Goal: Find specific page/section: Find specific page/section

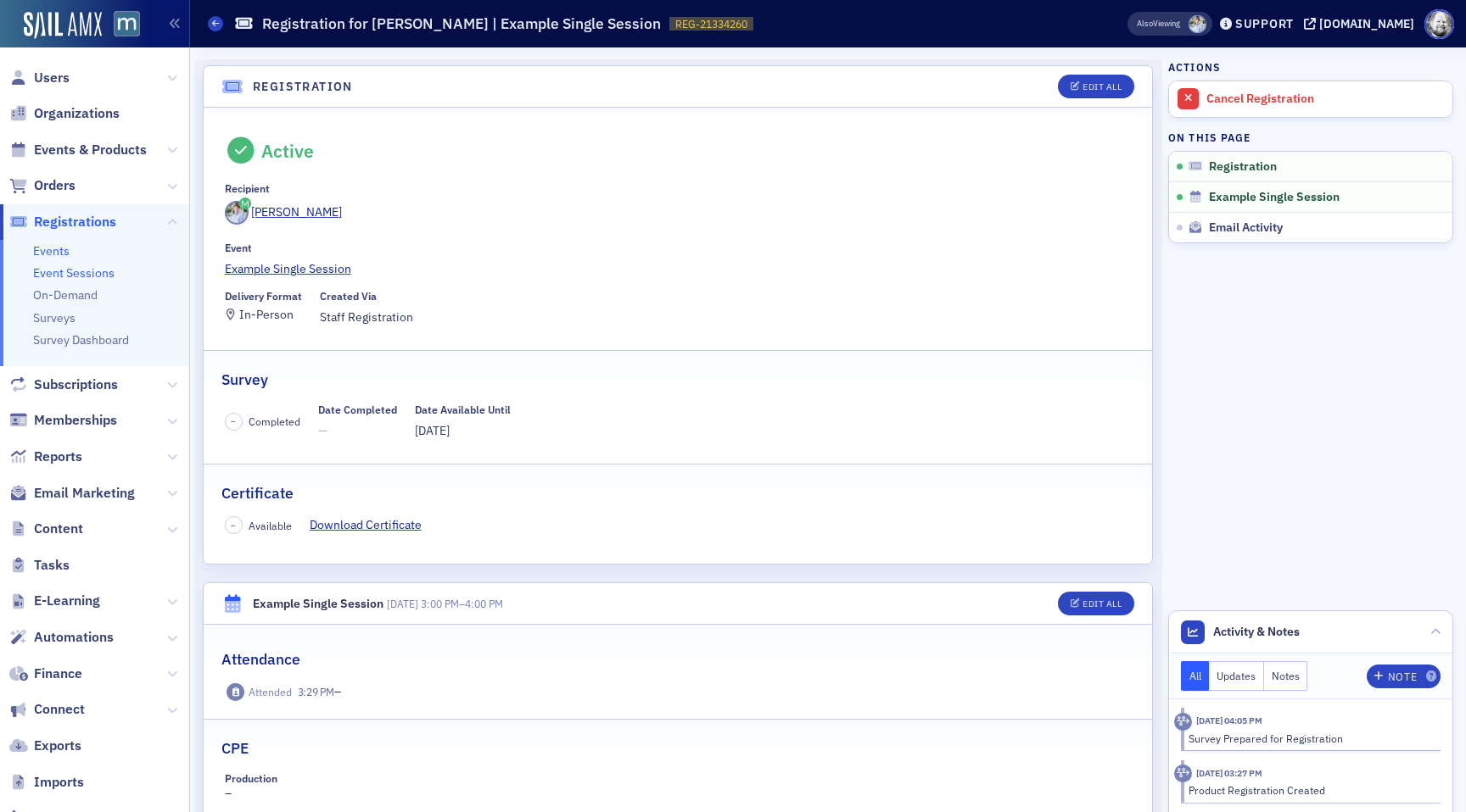
click at [77, 272] on link "Event Sessions" at bounding box center [73, 273] width 81 height 15
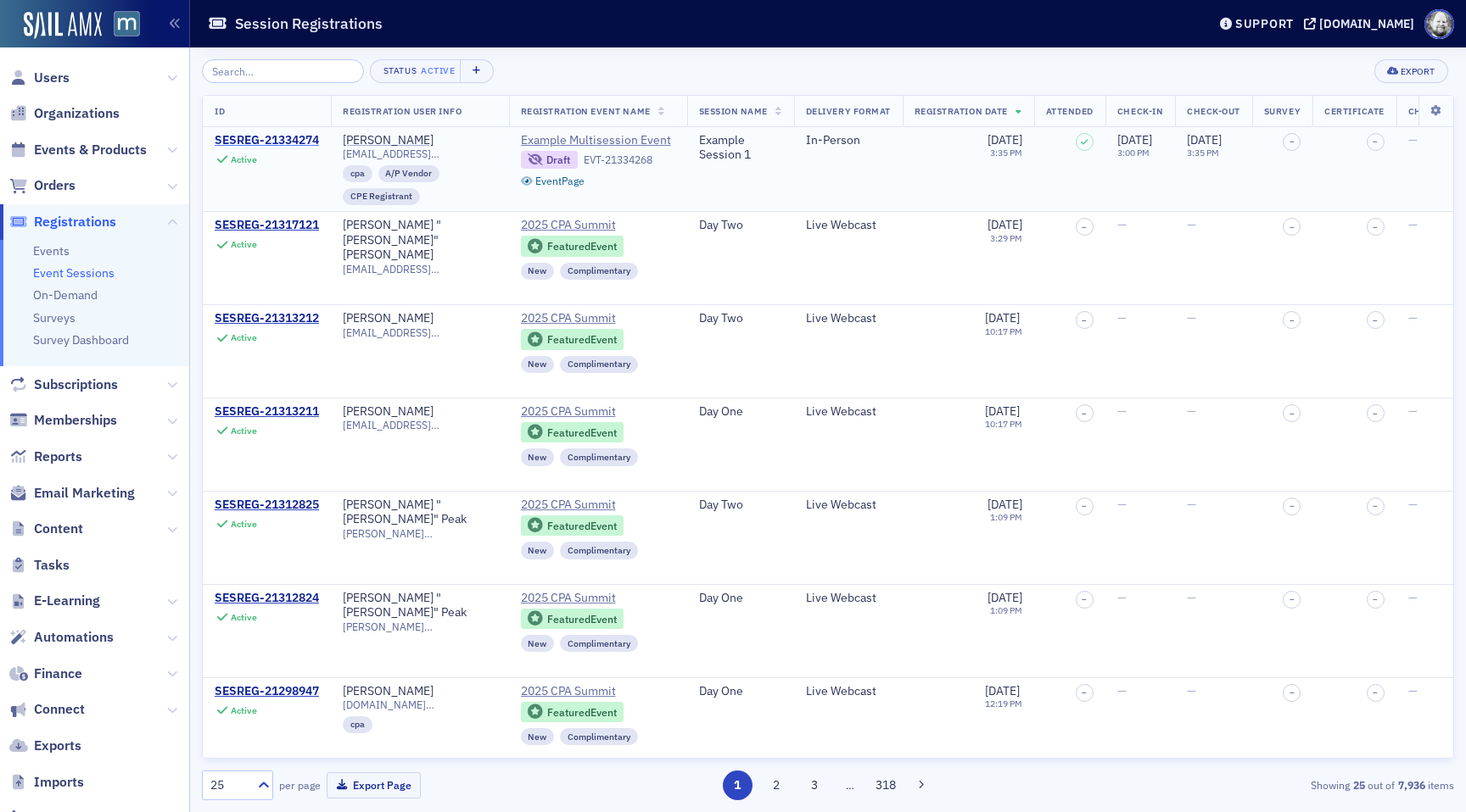
click at [273, 141] on div "SESREG-21334274" at bounding box center [267, 141] width 105 height 15
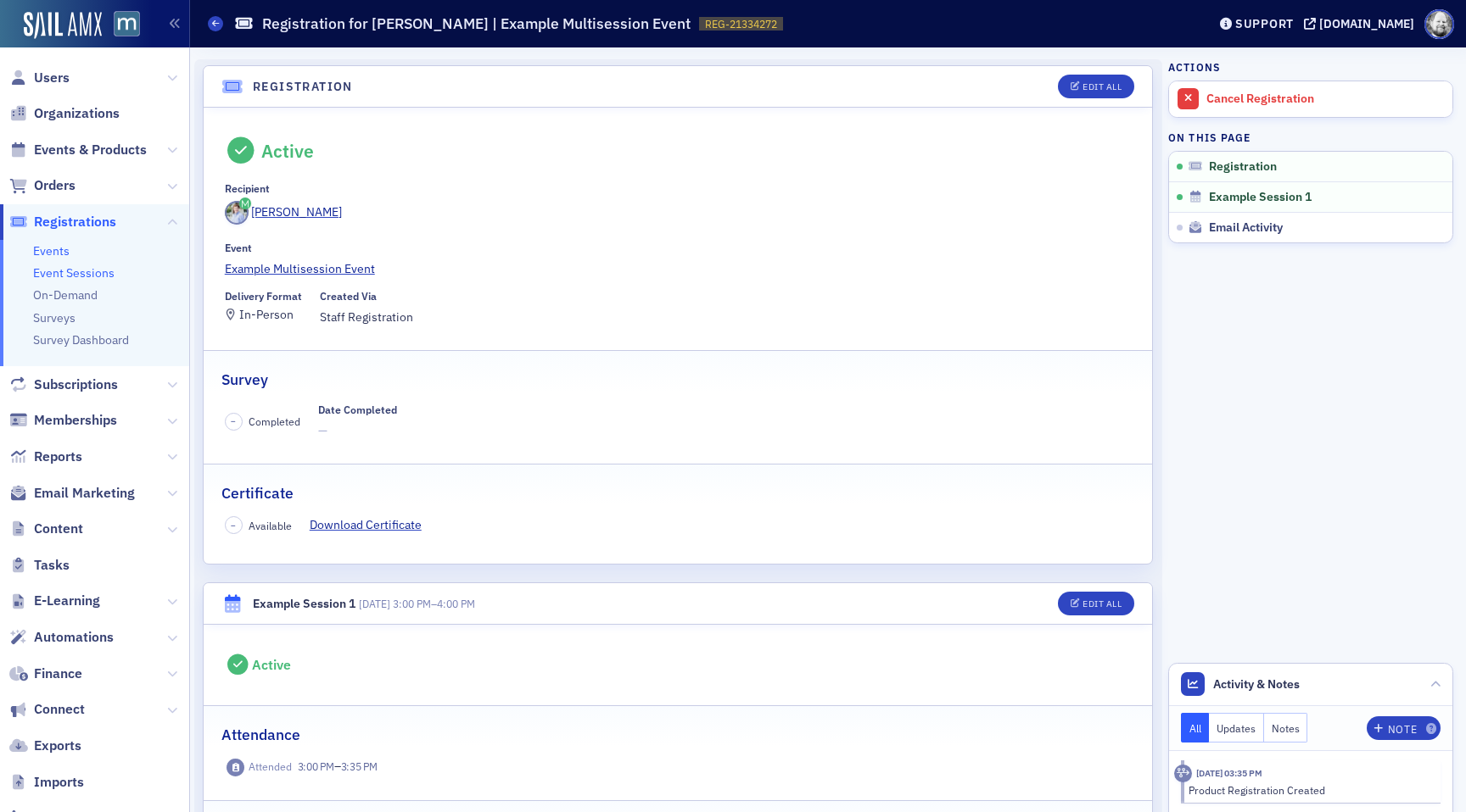
click at [89, 277] on link "Event Sessions" at bounding box center [73, 273] width 81 height 15
click at [705, 22] on span "REG-21334272" at bounding box center [740, 23] width 72 height 14
